Goal: Download file/media

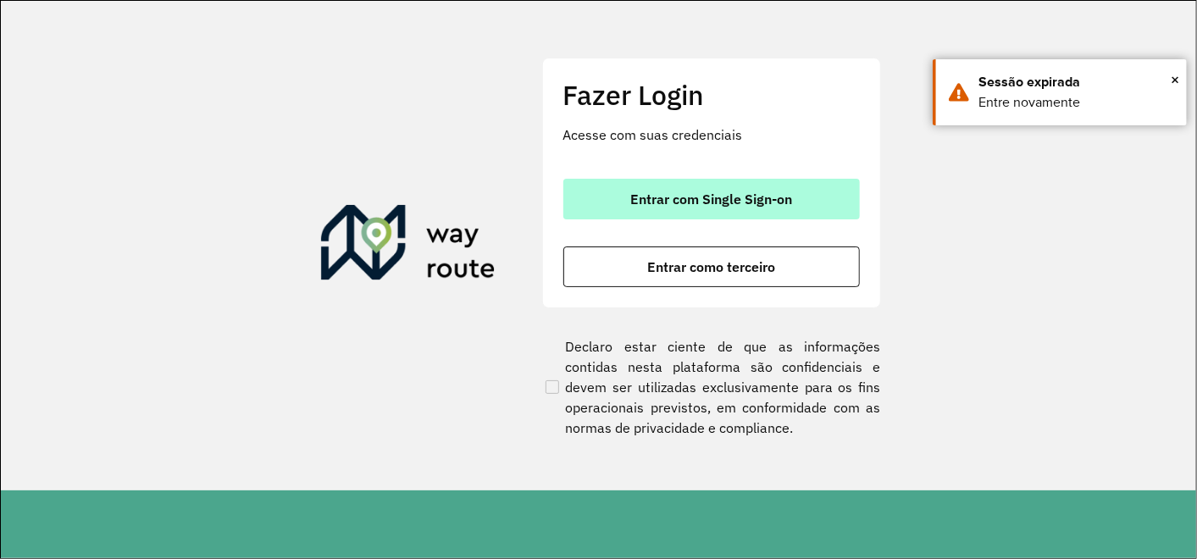
click at [666, 201] on span "Entrar com Single Sign-on" at bounding box center [711, 199] width 162 height 14
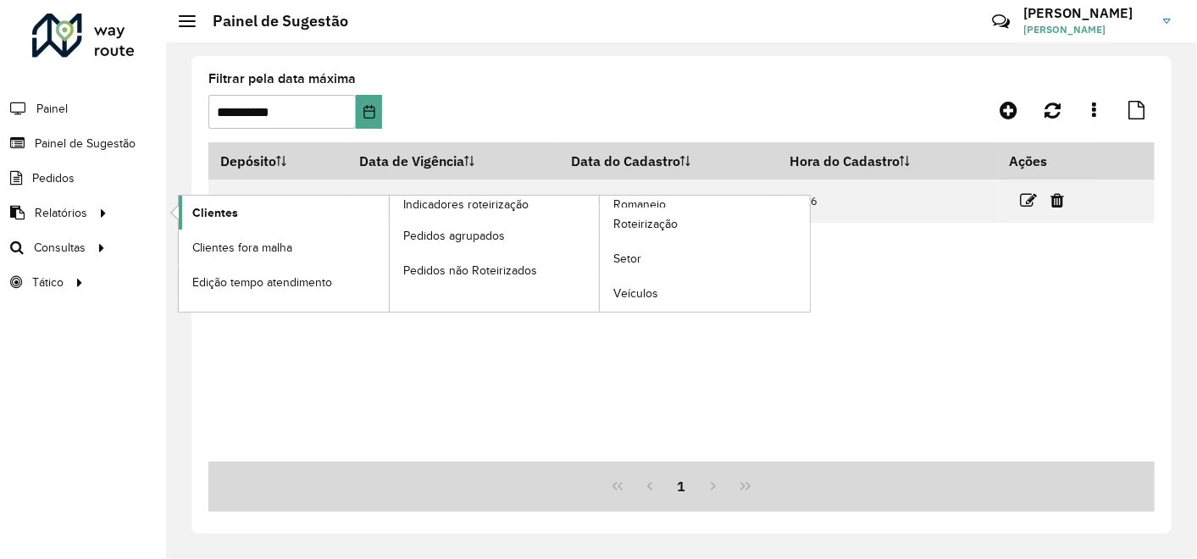
click at [234, 213] on span "Clientes" at bounding box center [215, 213] width 46 height 18
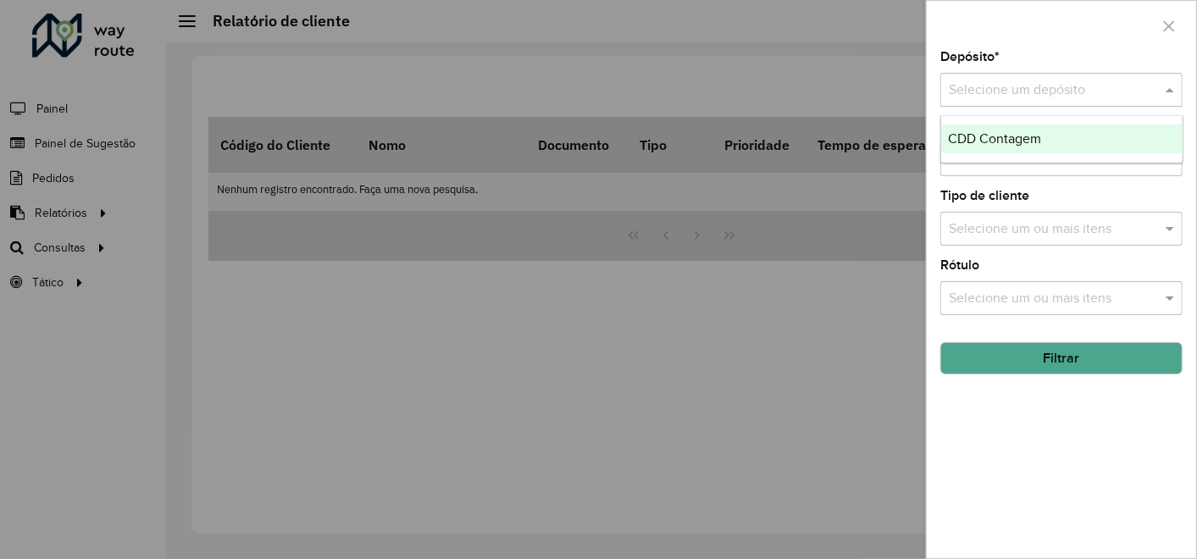
click at [1052, 96] on input "text" at bounding box center [1044, 90] width 191 height 20
click at [1000, 138] on span "CDD Contagem" at bounding box center [994, 138] width 93 height 14
click at [1048, 355] on button "Filtrar" at bounding box center [1061, 358] width 242 height 32
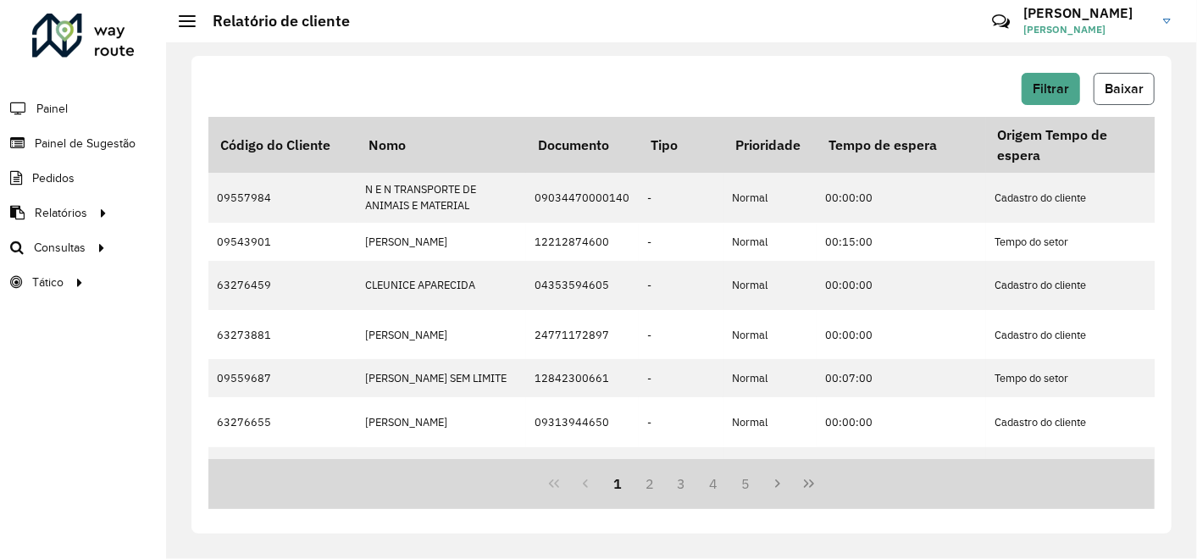
click at [1120, 85] on span "Baixar" at bounding box center [1124, 88] width 39 height 14
